Goal: Feedback & Contribution: Submit feedback/report problem

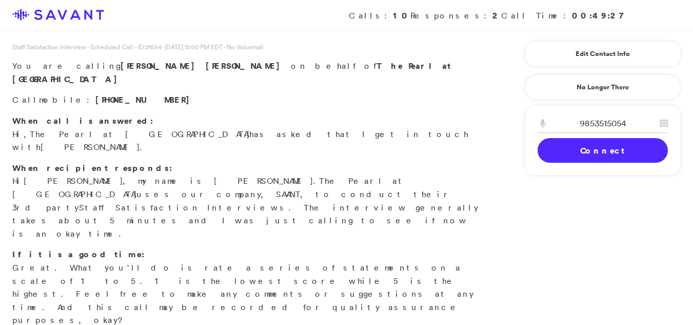
click at [584, 143] on link "Connect" at bounding box center [603, 150] width 130 height 25
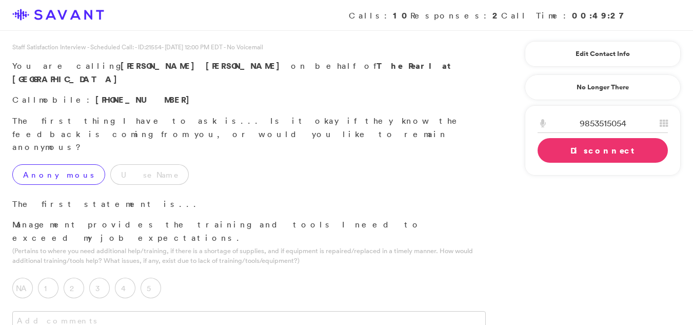
click at [50, 164] on label "Anonymous" at bounding box center [58, 174] width 93 height 21
click at [123, 278] on label "4" at bounding box center [125, 288] width 21 height 21
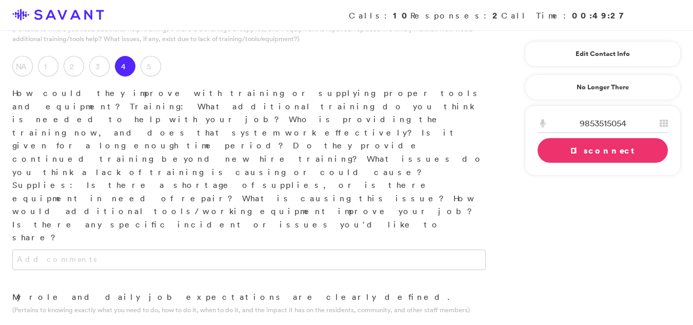
scroll to position [225, 0]
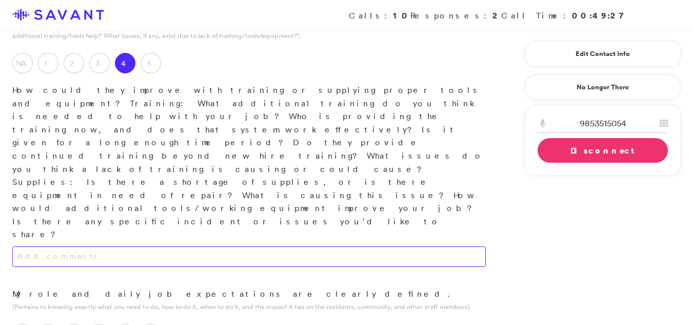
click at [136, 246] on textarea at bounding box center [248, 256] width 473 height 21
type textarea "G"
click at [306, 246] on textarea "They need to have a written work flow on how things should go during a shift." at bounding box center [248, 256] width 473 height 21
click at [316, 246] on textarea "They need to have a written work flow on how things should go during a shift." at bounding box center [248, 256] width 473 height 21
type textarea "A written workflow outlining shift procedures is necessary."
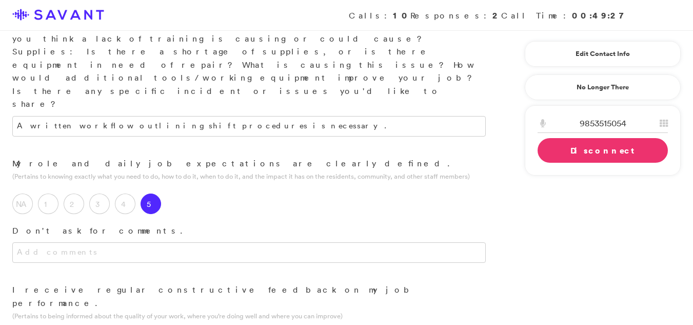
scroll to position [366, 0]
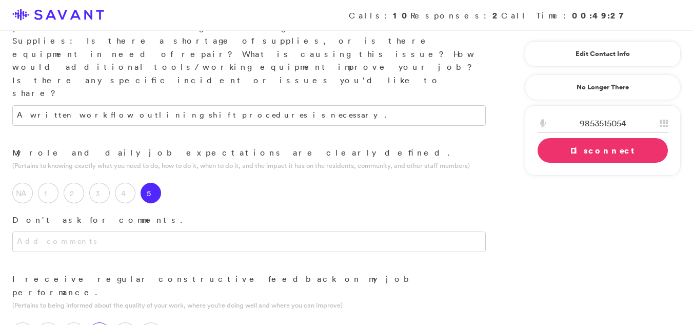
type textarea "I"
type textarea "i"
drag, startPoint x: 202, startPoint y: 245, endPoint x: 192, endPoint y: 244, distance: 9.2
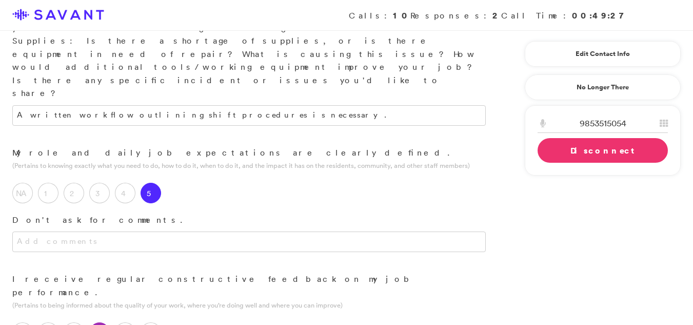
type textarea "In the beginning as a new hire you should get feedback so you will know how you…"
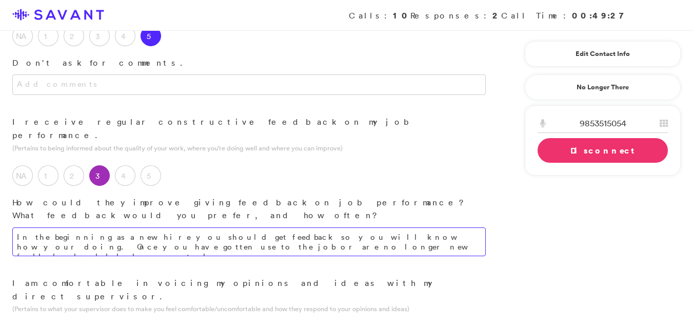
click at [305, 227] on textarea "In the beginning as a new hire you should get feedback so you will know how you…" at bounding box center [248, 241] width 473 height 29
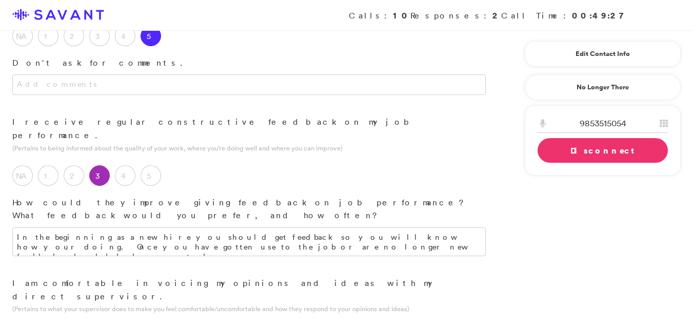
drag, startPoint x: 305, startPoint y: 82, endPoint x: 82, endPoint y: 229, distance: 266.9
type textarea "She provides clear and accessible information, which fosters a comfortable envi…"
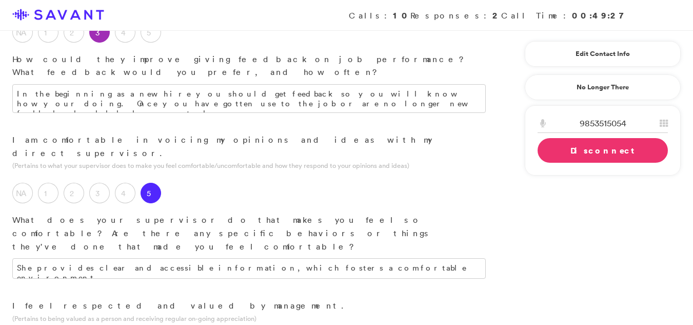
scroll to position [694, 0]
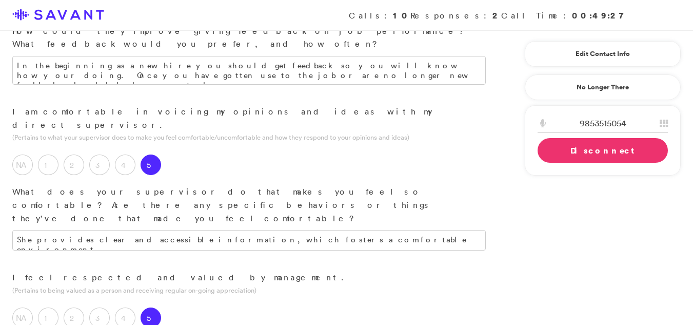
type textarea "They are approachable, readily answering my questions, and provide supportive g…"
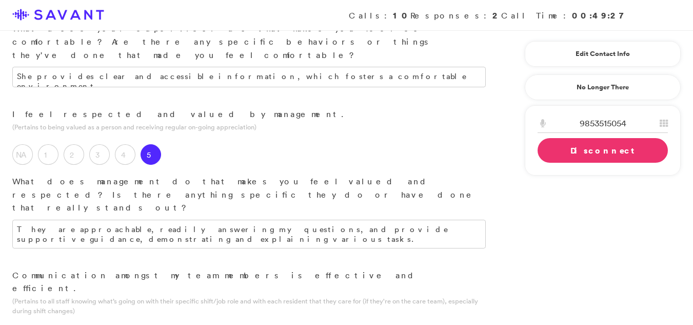
scroll to position [875, 0]
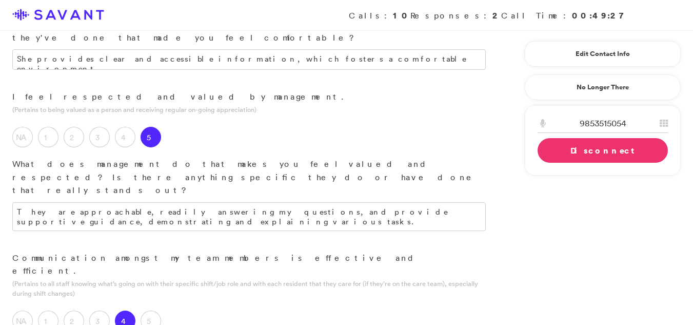
type textarea "I am employed in the nursing department. Previously, we utilized a group messag…"
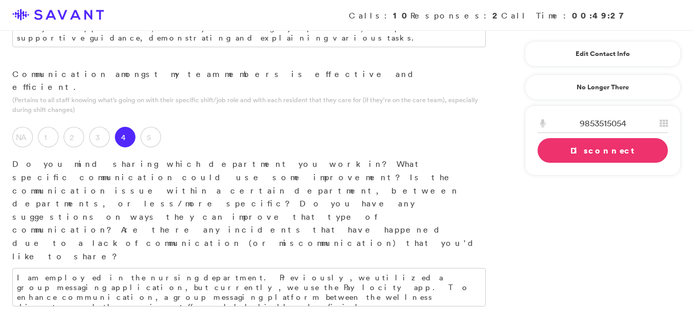
scroll to position [1064, 0]
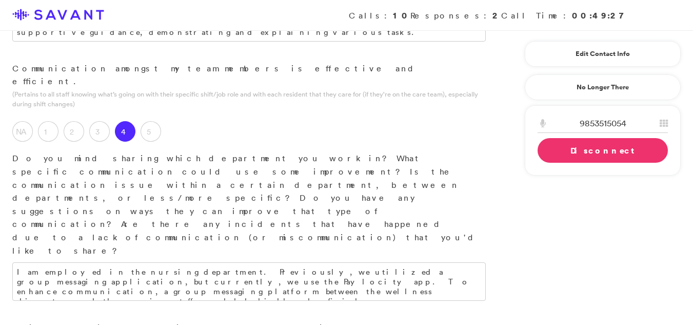
type textarea "I find the most satisfaction in working with the residents."
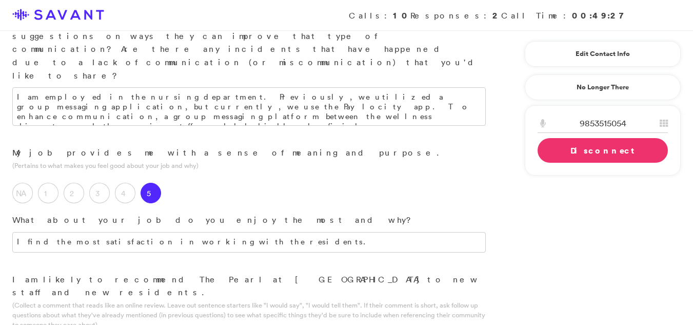
scroll to position [1254, 0]
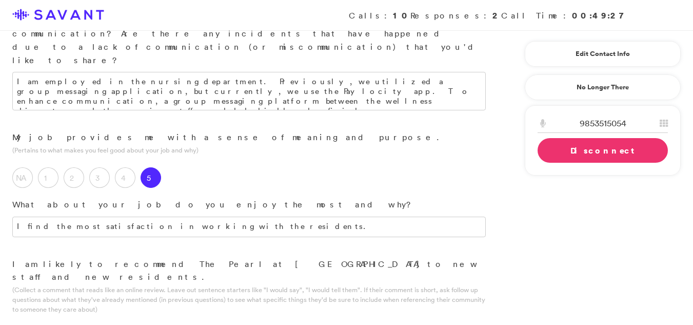
type textarea "The commulnity is great the staff is friendly and they take good take of the re…"
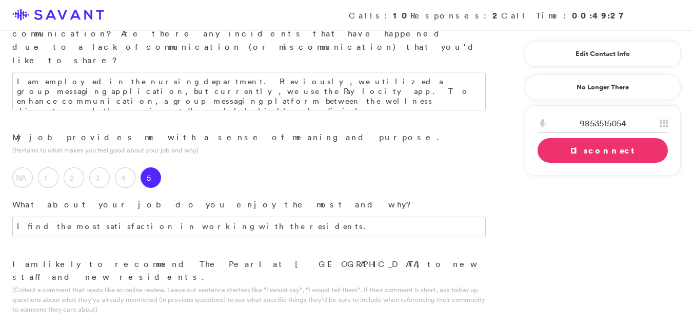
type textarea "They need some type of communication app between the wellness director and nurs…"
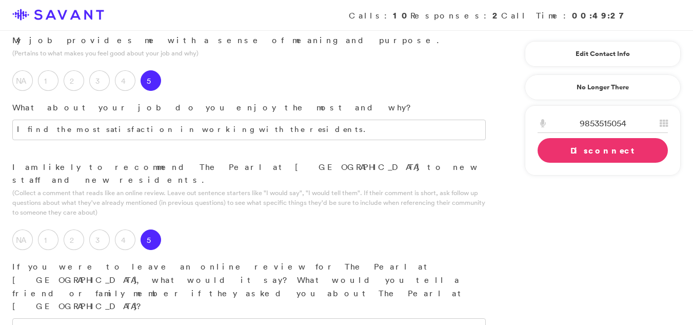
scroll to position [1342, 0]
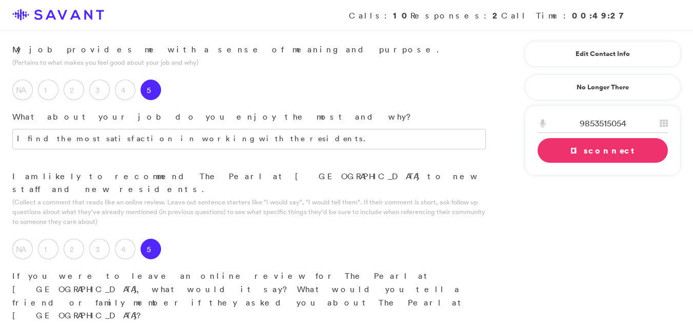
click at [0, 0] on link "Connect" at bounding box center [0, 0] width 0 height 0
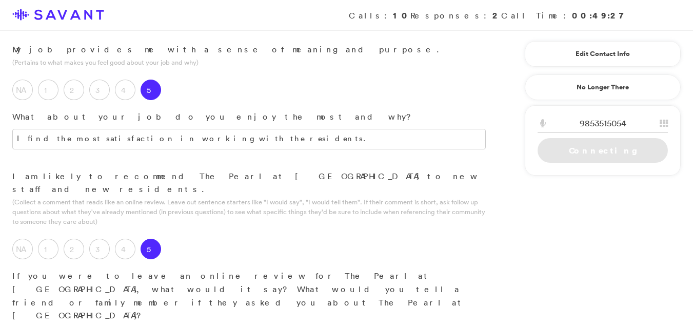
click at [558, 146] on link "Connecting" at bounding box center [603, 150] width 130 height 25
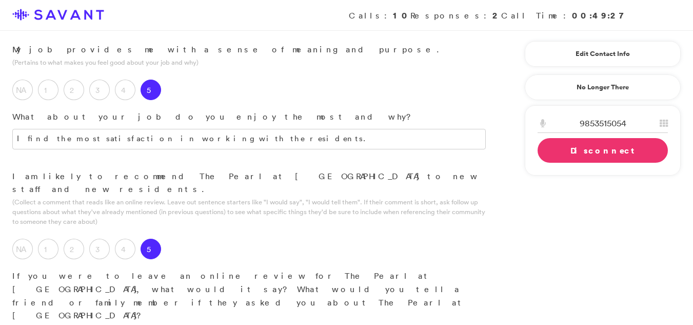
click at [546, 153] on link "Disconnect" at bounding box center [603, 150] width 130 height 25
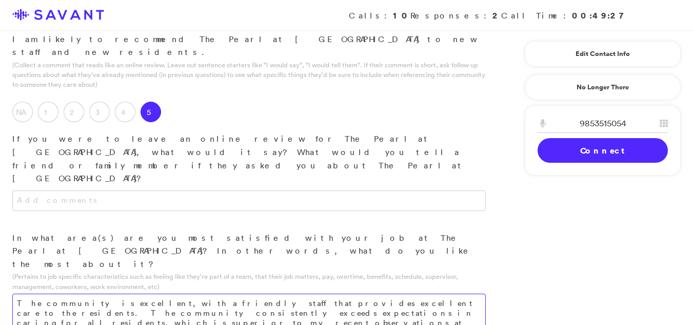
scroll to position [1493, 0]
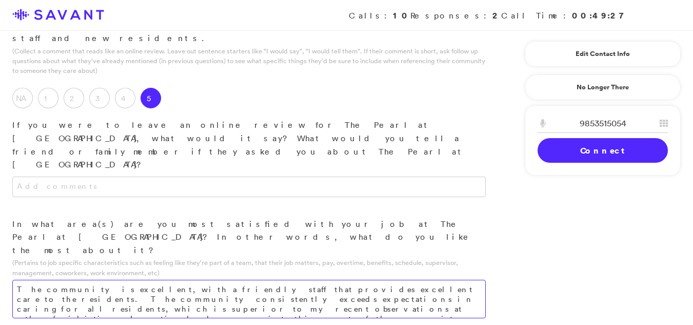
type textarea "The community is excellent, with a friendly staff that provides excellent care …"
